Goal: Transaction & Acquisition: Purchase product/service

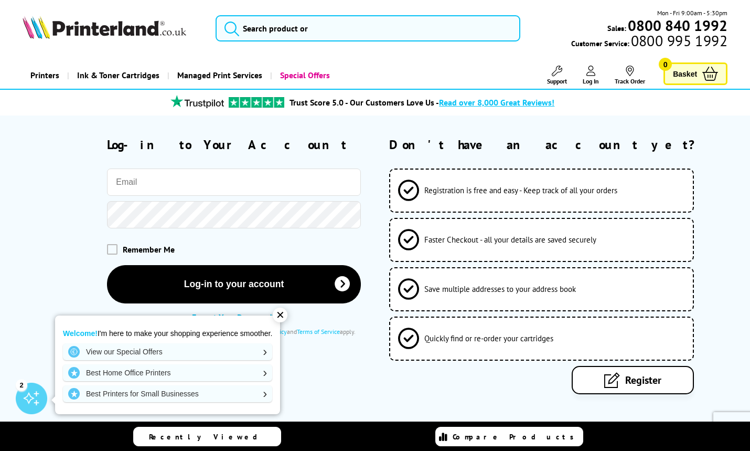
click at [314, 183] on input "email" at bounding box center [234, 181] width 254 height 27
paste input "[PERSON_NAME][EMAIL_ADDRESS][DOMAIN_NAME]"
type input "[PERSON_NAME][EMAIL_ADDRESS][DOMAIN_NAME]"
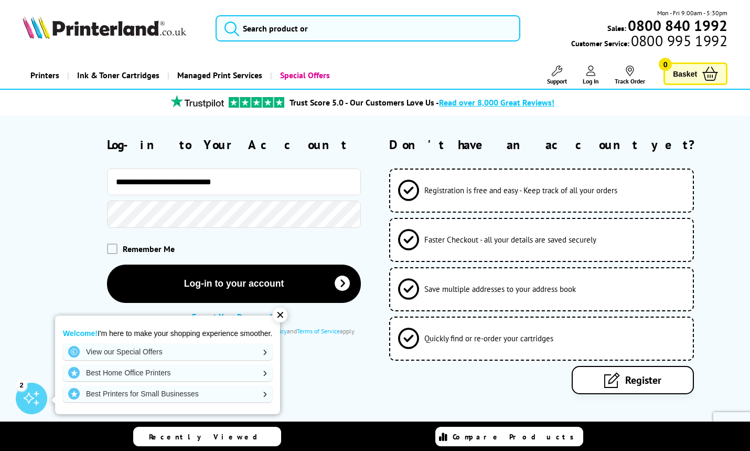
type input "**********"
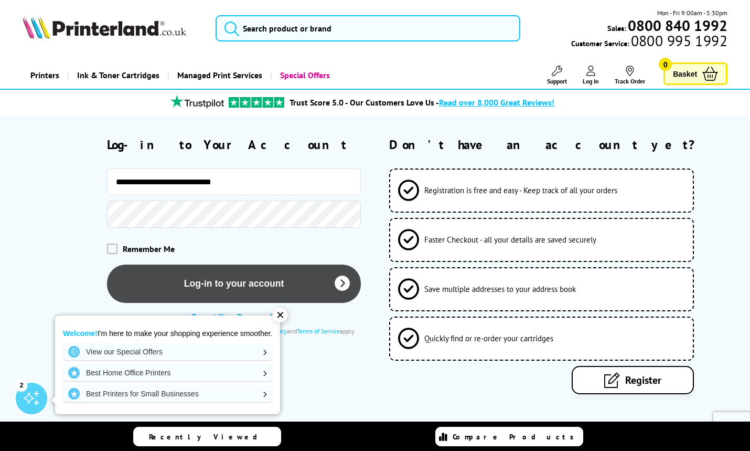
click at [183, 281] on button "Log-in to your account" at bounding box center [234, 283] width 254 height 38
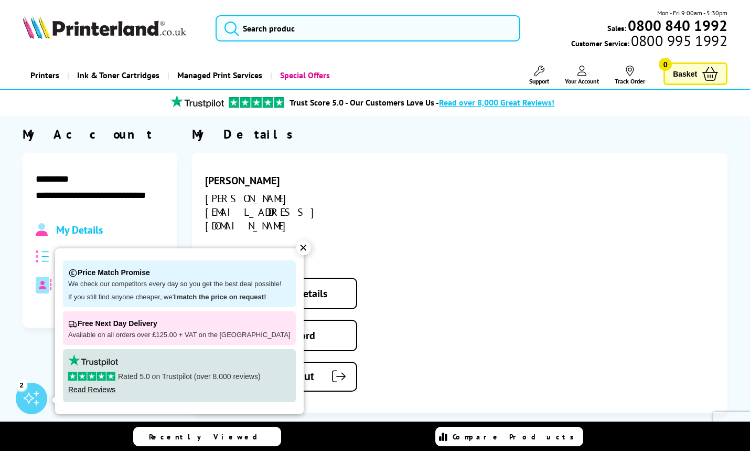
click at [401, 178] on div "[PERSON_NAME] [PERSON_NAME][EMAIL_ADDRESS][DOMAIN_NAME] 0300 302 1301 Edit Acco…" at bounding box center [460, 283] width 536 height 260
click at [296, 249] on div "✕" at bounding box center [303, 247] width 15 height 15
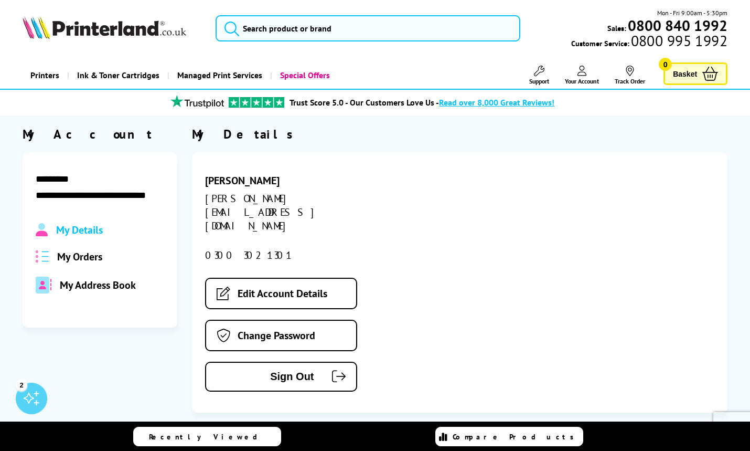
click at [121, 285] on span "My Address Book" at bounding box center [98, 285] width 76 height 14
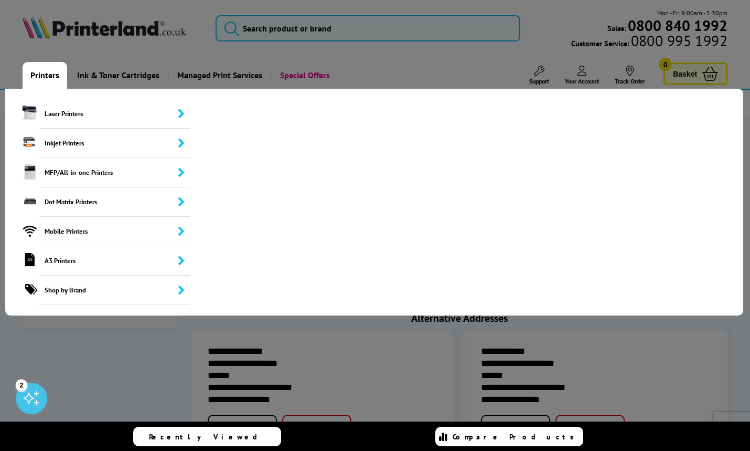
click at [50, 75] on link "Printers" at bounding box center [45, 75] width 45 height 27
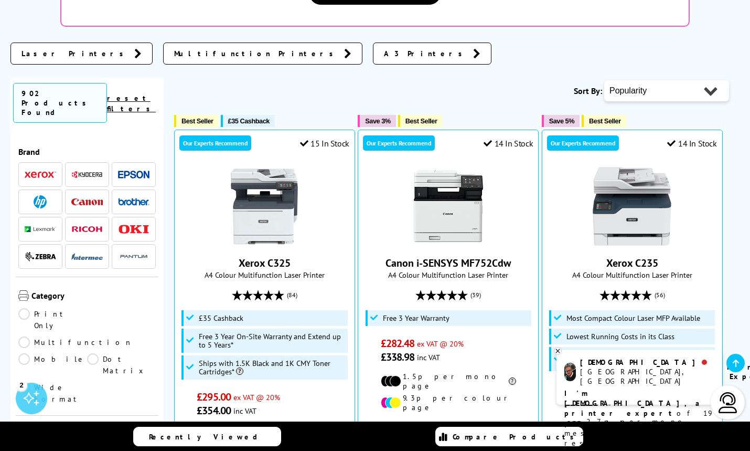
scroll to position [287, 0]
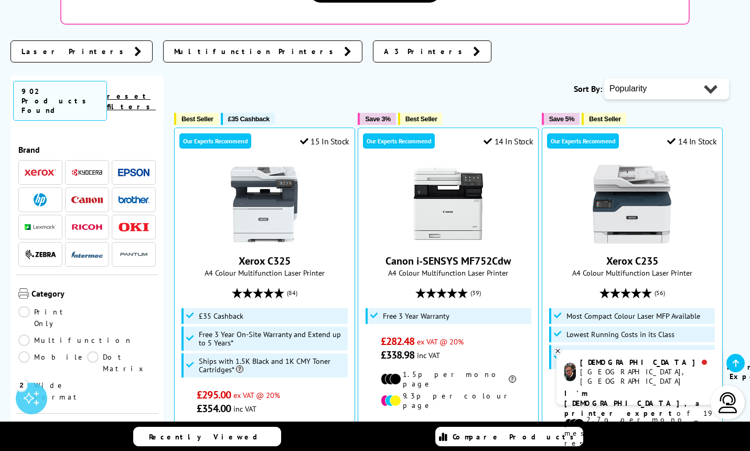
click at [84, 196] on img at bounding box center [86, 199] width 31 height 7
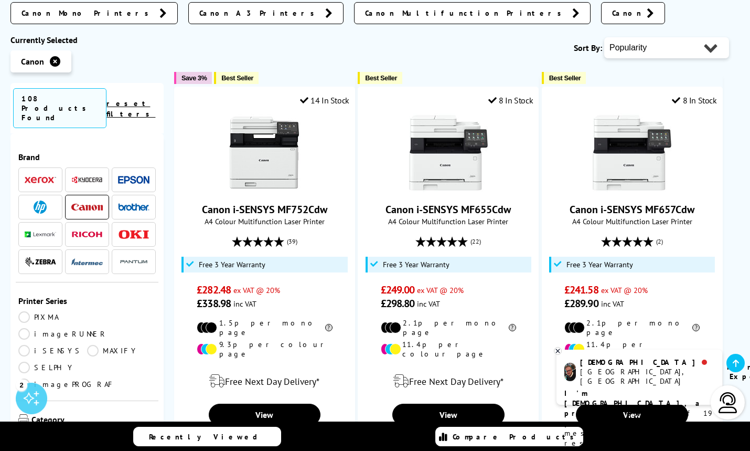
scroll to position [266, 0]
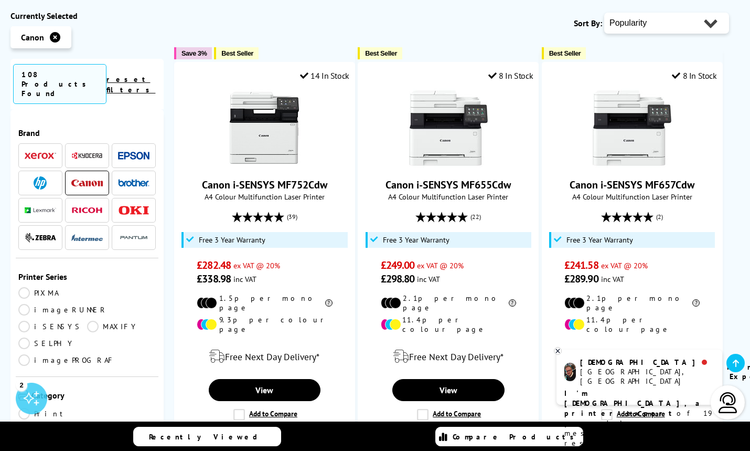
click at [43, 152] on img at bounding box center [40, 155] width 31 height 7
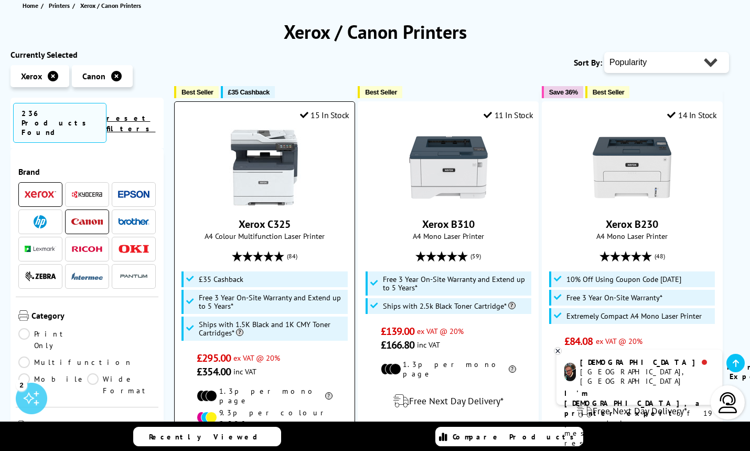
scroll to position [128, 0]
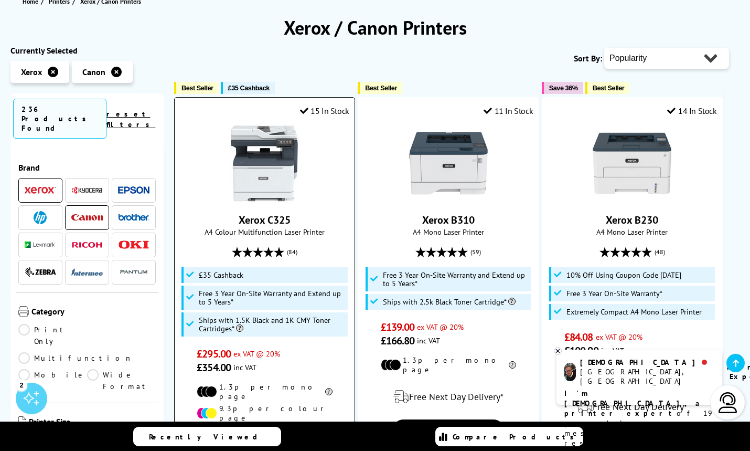
click at [258, 184] on img at bounding box center [264, 163] width 79 height 79
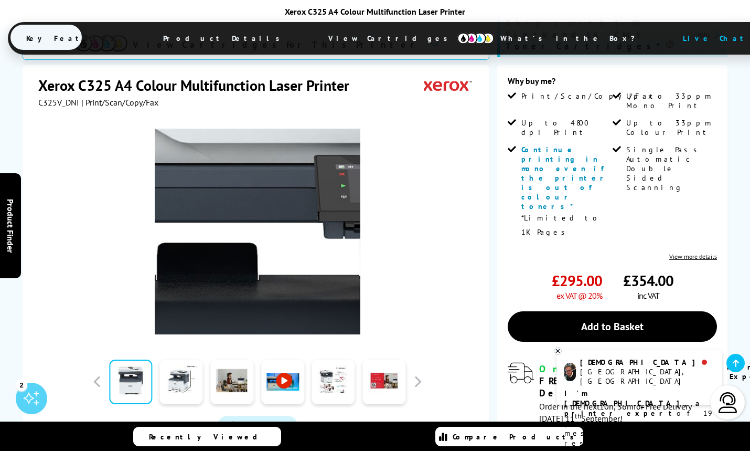
scroll to position [245, 0]
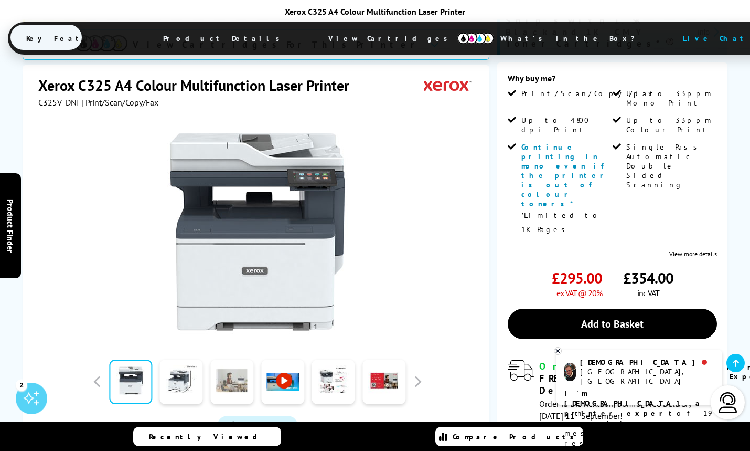
click at [224, 359] on link at bounding box center [231, 381] width 43 height 45
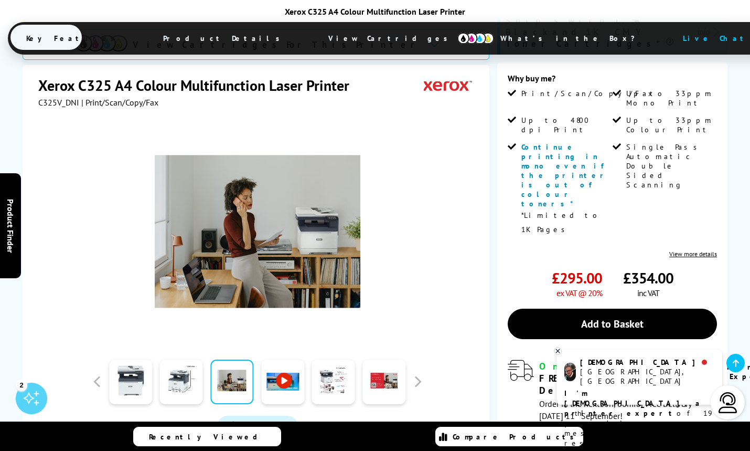
click at [289, 359] on link at bounding box center [282, 381] width 43 height 45
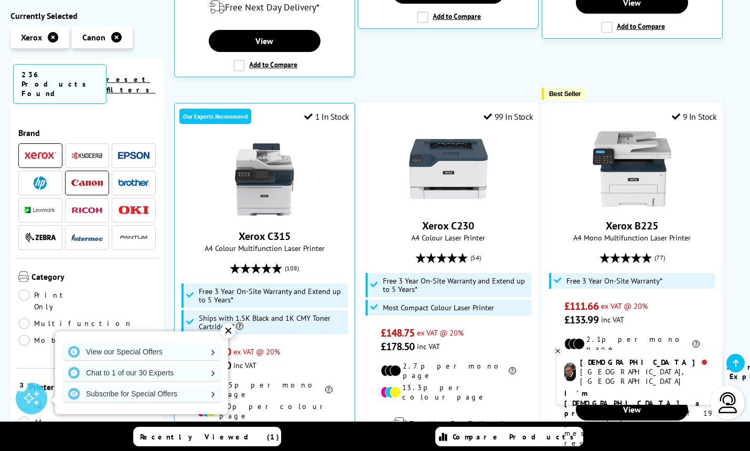
scroll to position [561, 0]
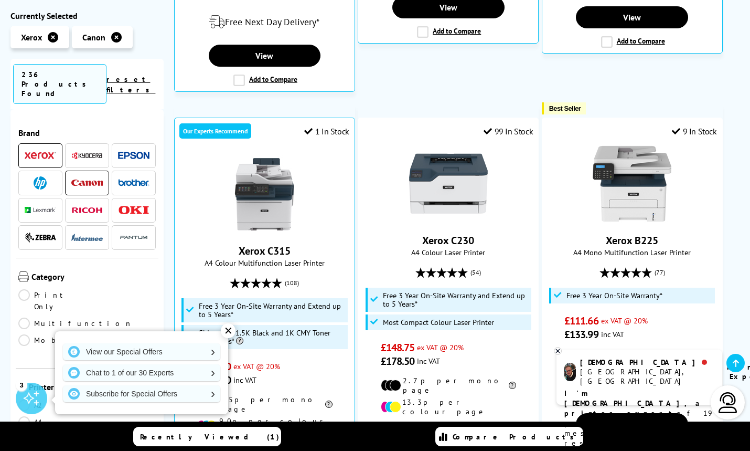
click at [38, 176] on img at bounding box center [40, 182] width 13 height 13
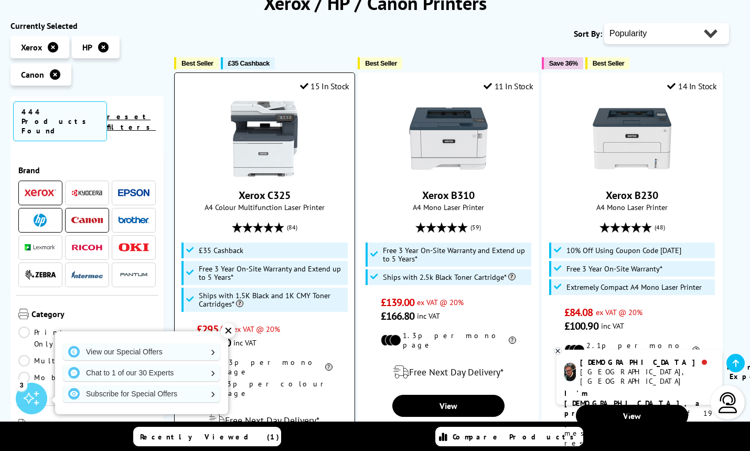
scroll to position [150, 0]
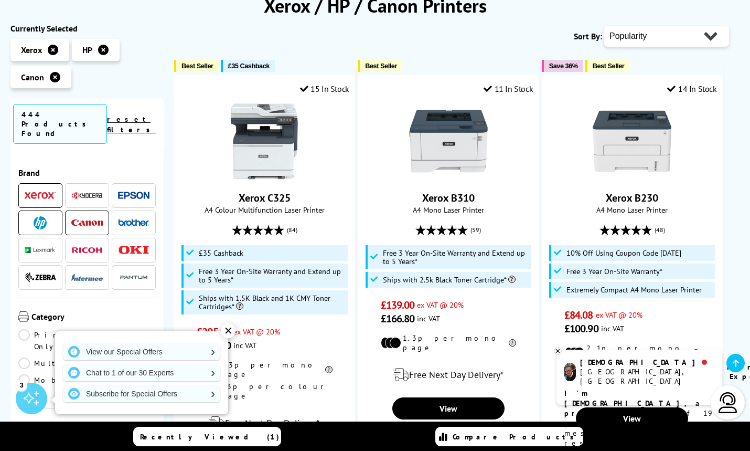
click at [46, 192] on img at bounding box center [40, 195] width 31 height 7
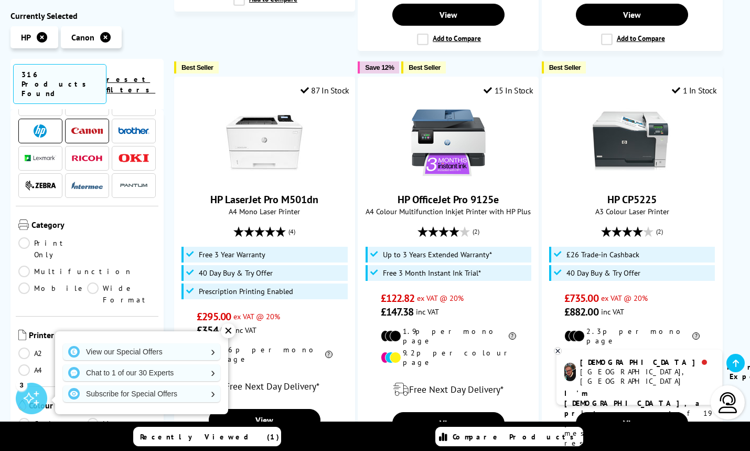
scroll to position [87, 0]
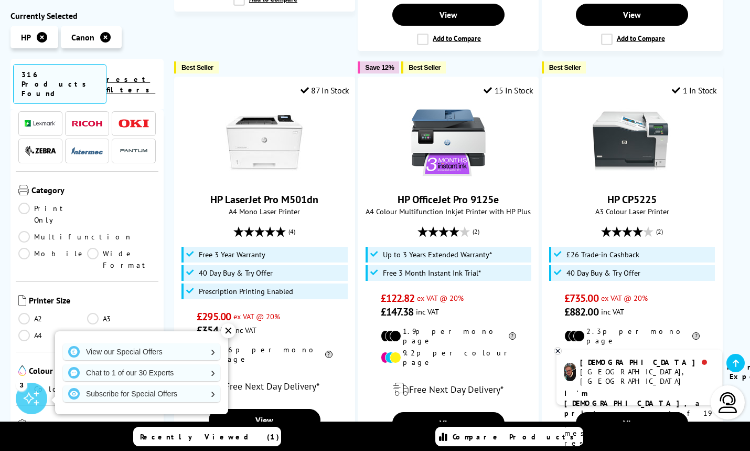
click at [24, 313] on link "A2" at bounding box center [52, 319] width 69 height 12
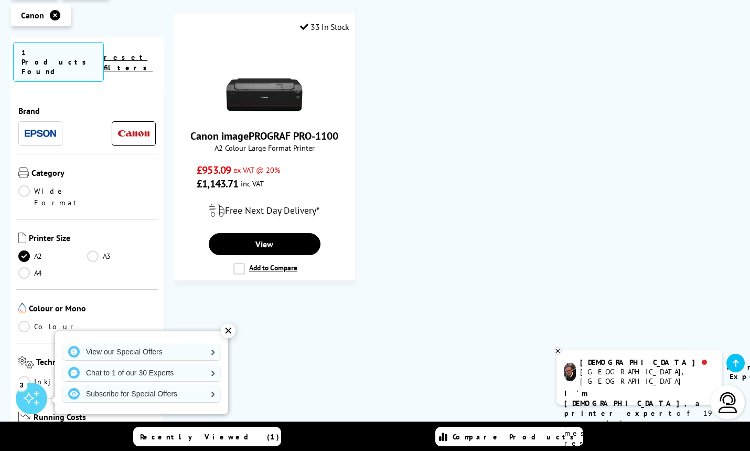
click at [131, 52] on link "reset filters" at bounding box center [128, 62] width 49 height 20
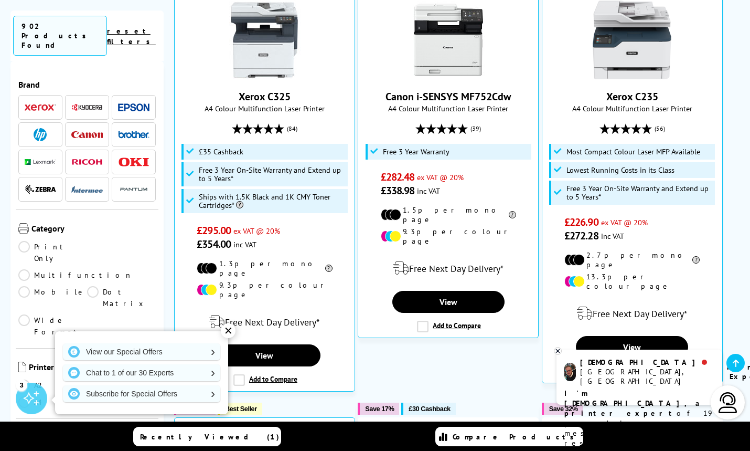
scroll to position [456, 0]
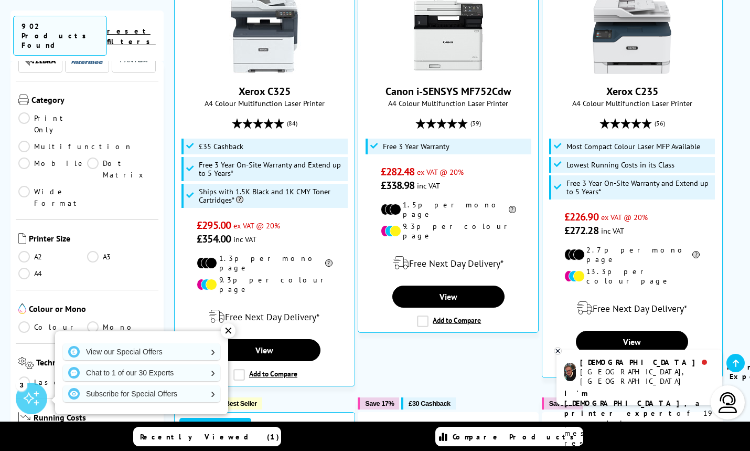
scroll to position [129, 0]
click at [227, 330] on div "✕" at bounding box center [228, 330] width 15 height 15
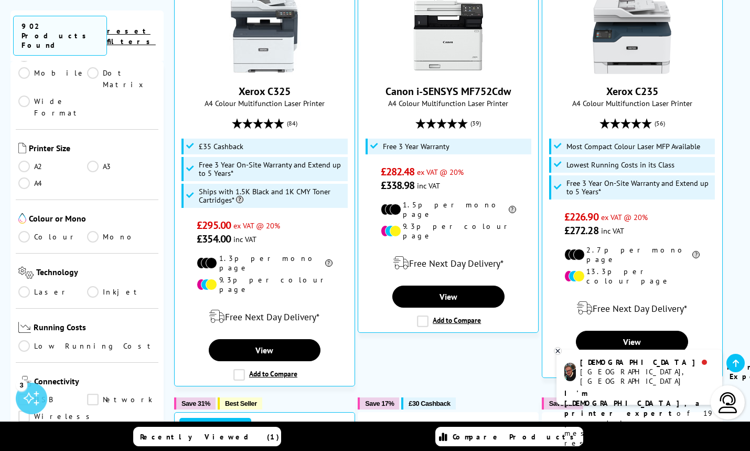
scroll to position [245, 0]
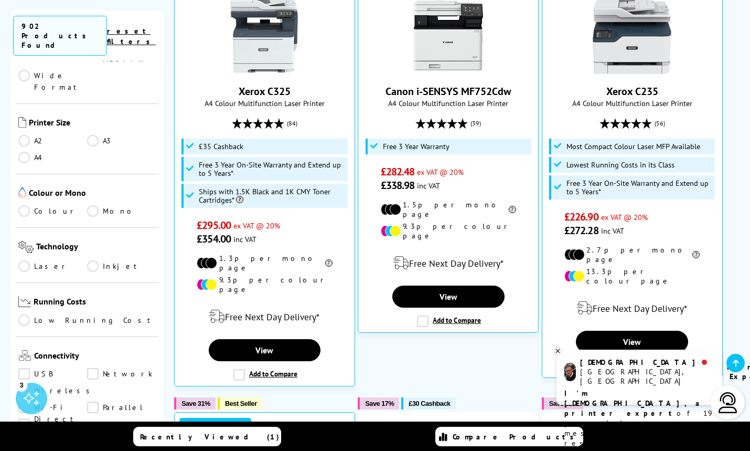
click at [71, 314] on link "Low Running Cost" at bounding box center [86, 320] width 137 height 12
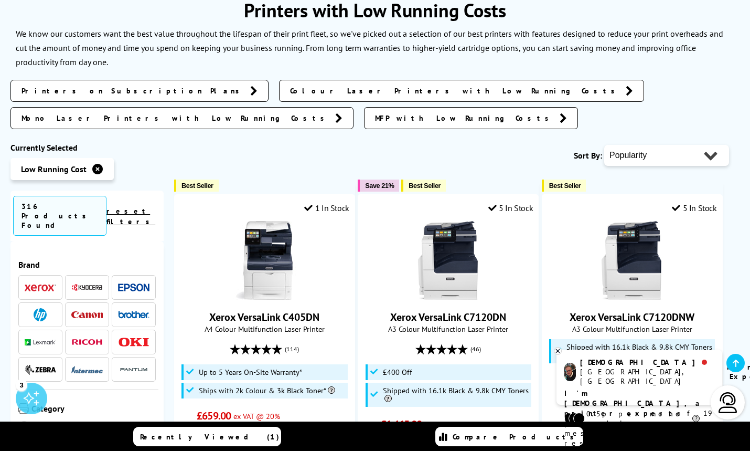
scroll to position [155, 0]
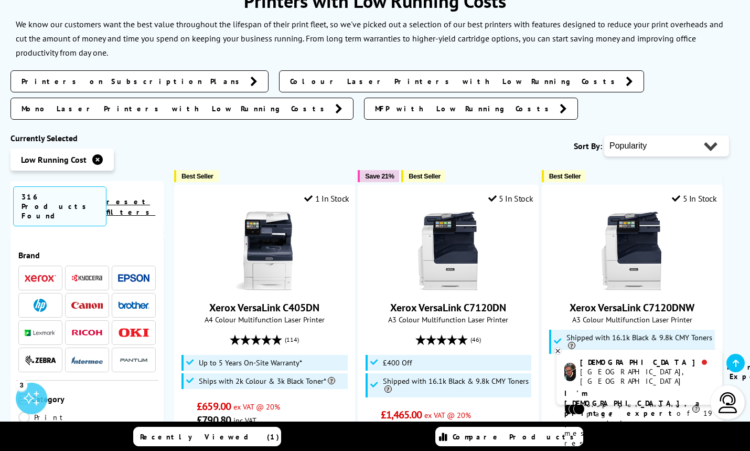
click at [290, 80] on span "Colour Laser Printers with Low Running Costs" at bounding box center [455, 81] width 331 height 10
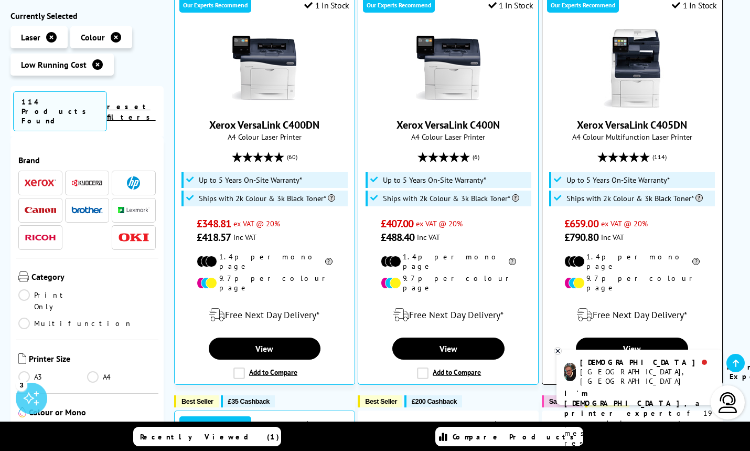
scroll to position [233, 0]
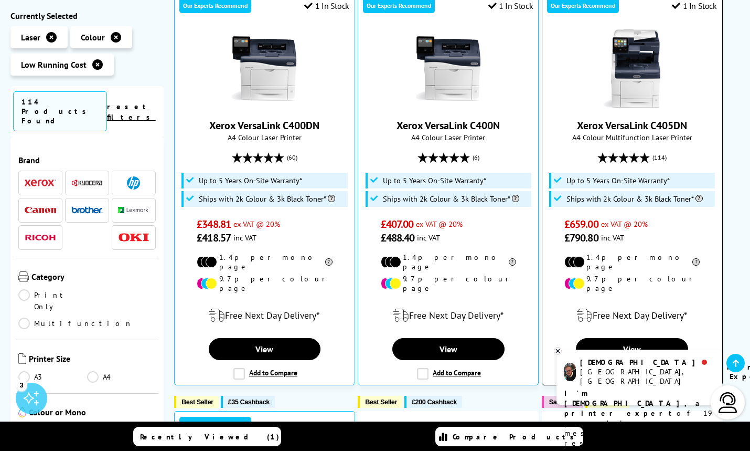
click at [634, 75] on img at bounding box center [632, 68] width 79 height 79
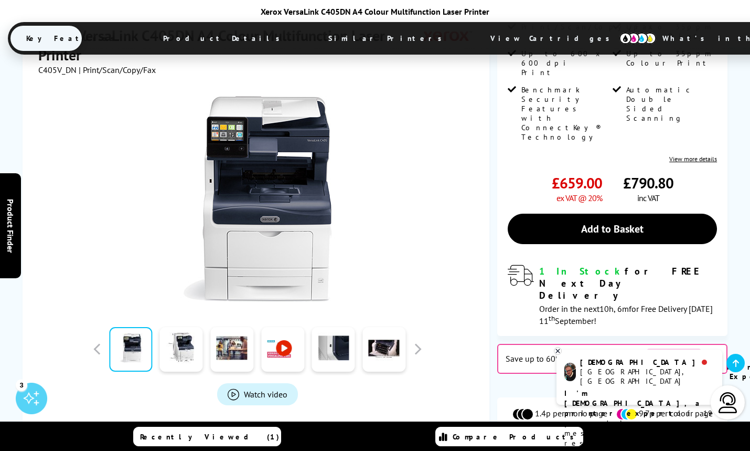
scroll to position [263, 0]
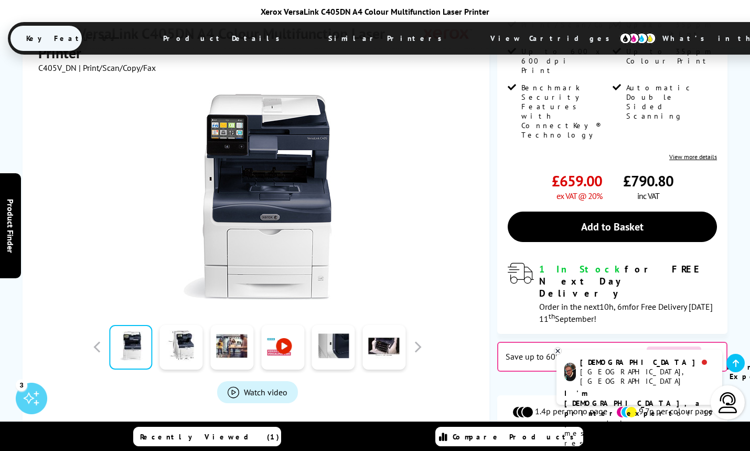
click at [475, 36] on span "View Cartridges" at bounding box center [555, 38] width 161 height 27
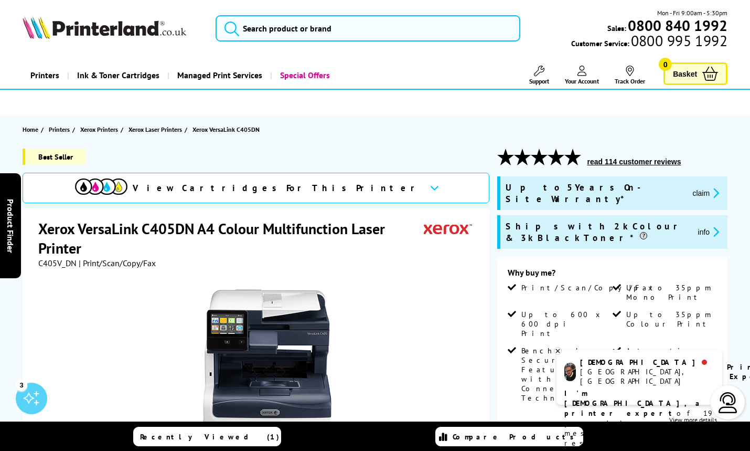
scroll to position [0, 0]
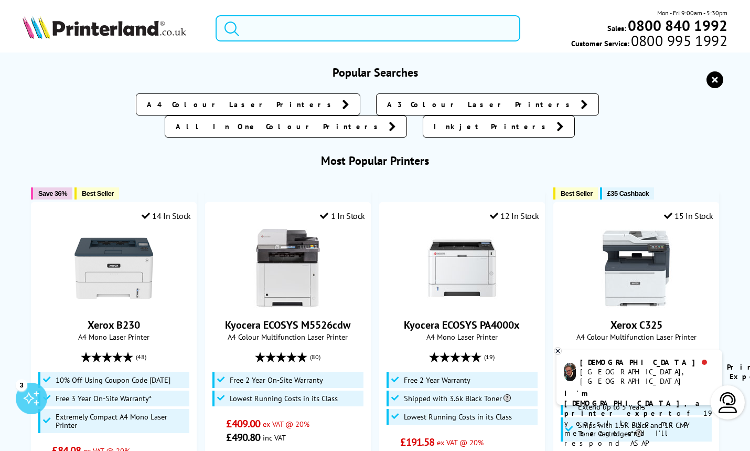
click at [304, 31] on input "search" at bounding box center [368, 28] width 305 height 26
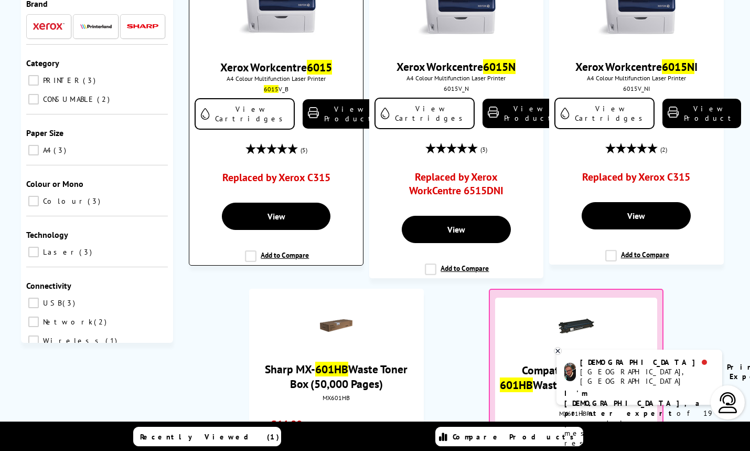
scroll to position [152, 0]
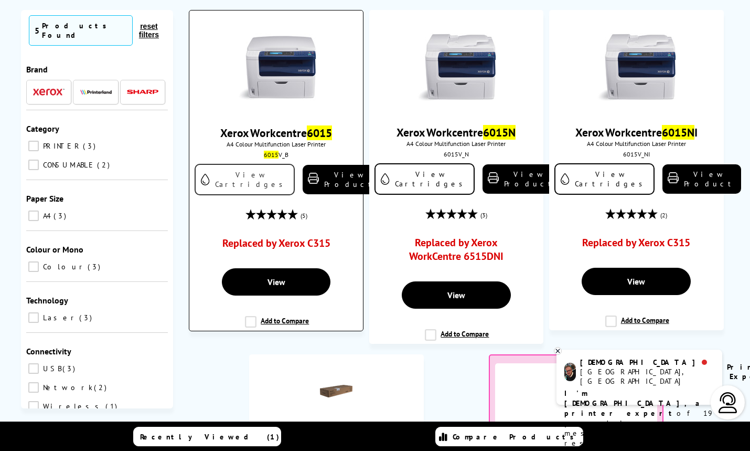
type input "6015b"
click at [222, 174] on link "View Cartridges" at bounding box center [245, 179] width 100 height 31
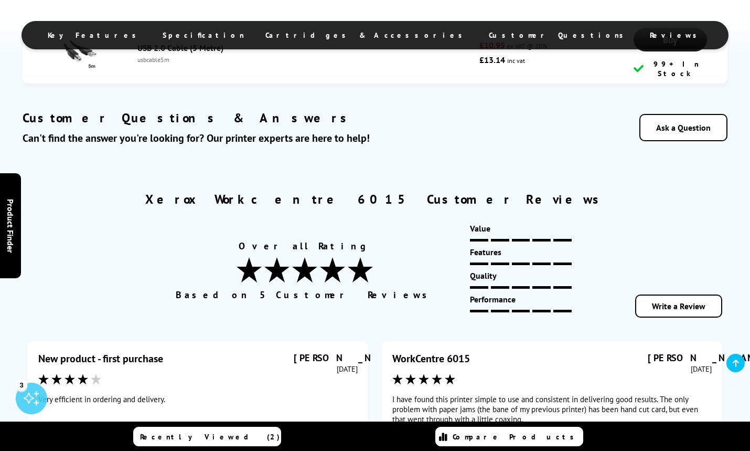
scroll to position [2607, 0]
